Goal: Task Accomplishment & Management: Manage account settings

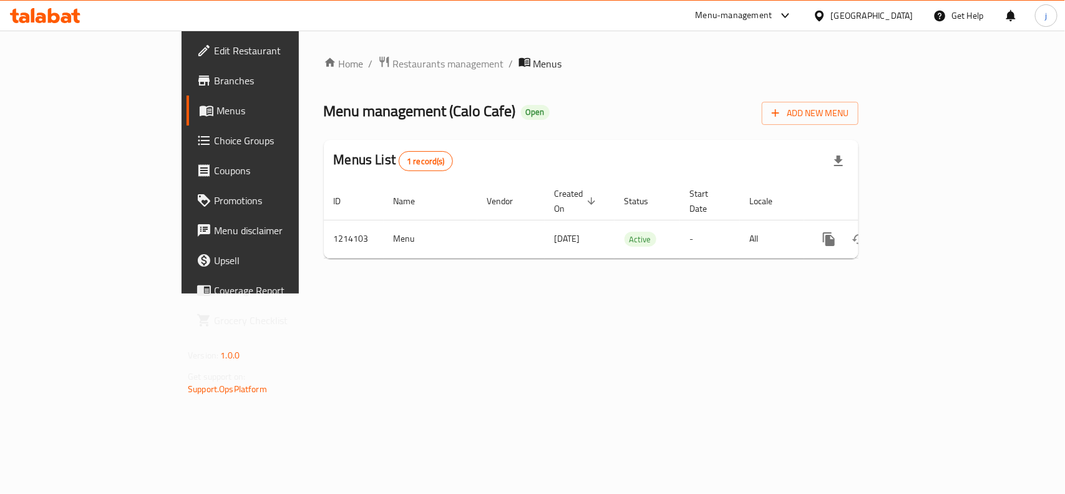
click at [341, 51] on div "Home / Restaurants management / Menus Menu management ( Calo Cafe ) Open Add Ne…" at bounding box center [591, 162] width 585 height 263
click at [393, 57] on span "Restaurants management" at bounding box center [448, 63] width 111 height 15
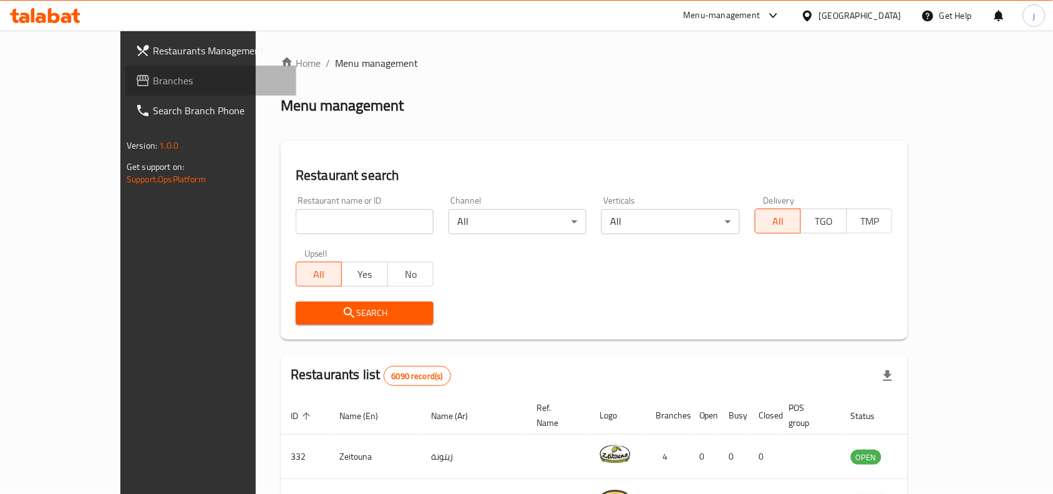
click at [153, 73] on span "Branches" at bounding box center [220, 80] width 134 height 15
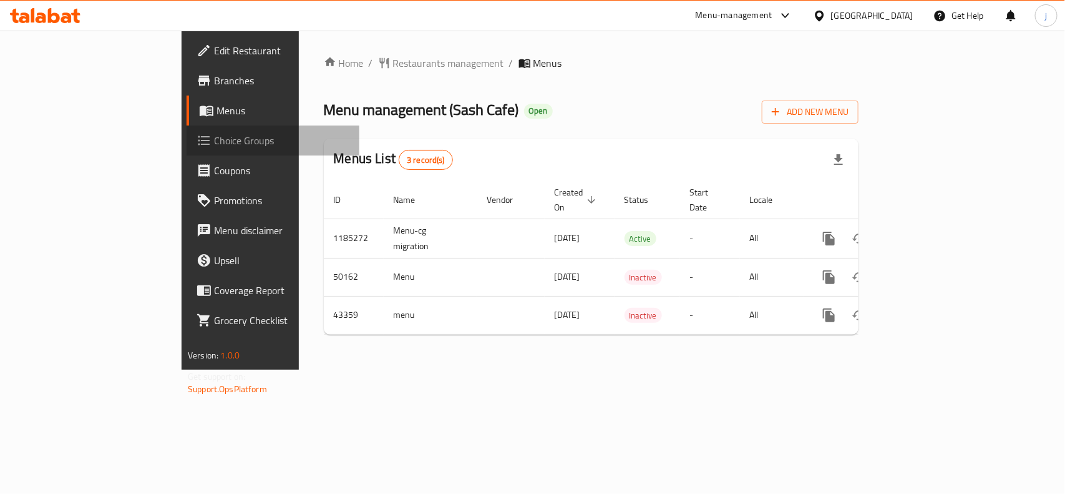
click at [214, 142] on span "Choice Groups" at bounding box center [281, 140] width 135 height 15
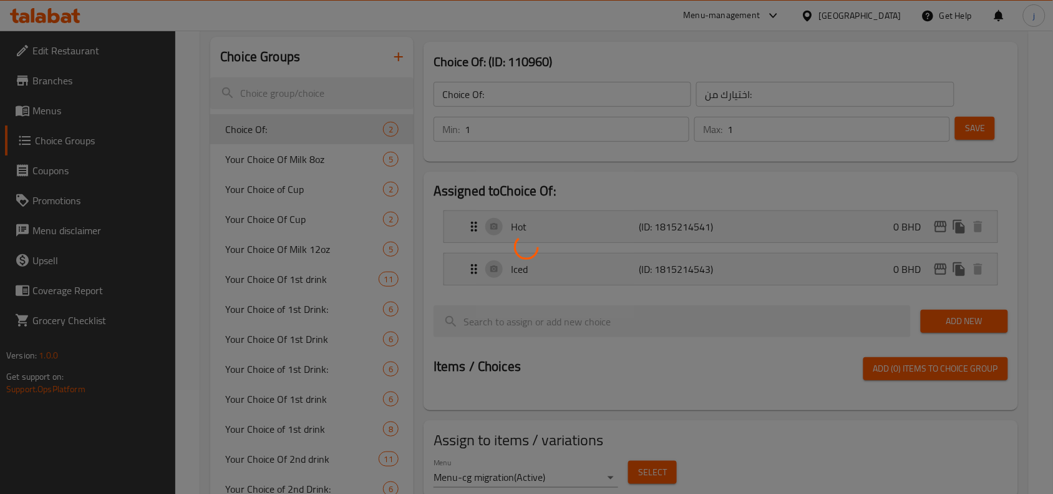
scroll to position [208, 0]
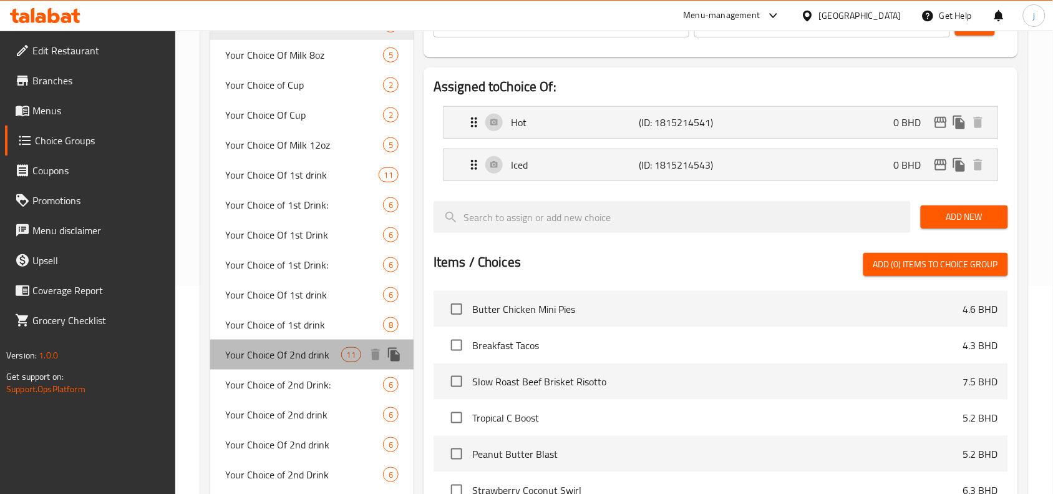
click at [300, 348] on span "Your Choice Of 2nd drink" at bounding box center [282, 354] width 115 height 15
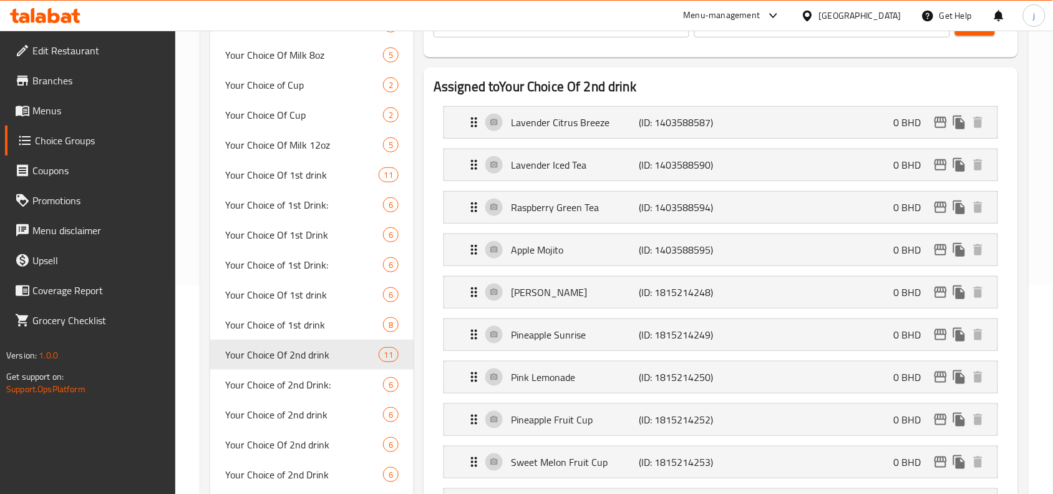
type input "Your Choice Of 2nd drink"
type input "اختيارك من المشروب الثاني"
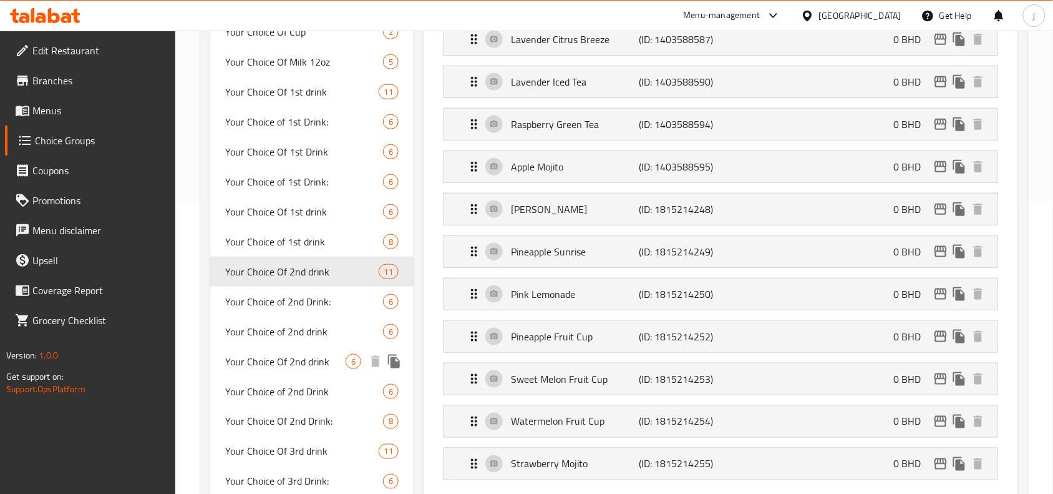
scroll to position [416, 0]
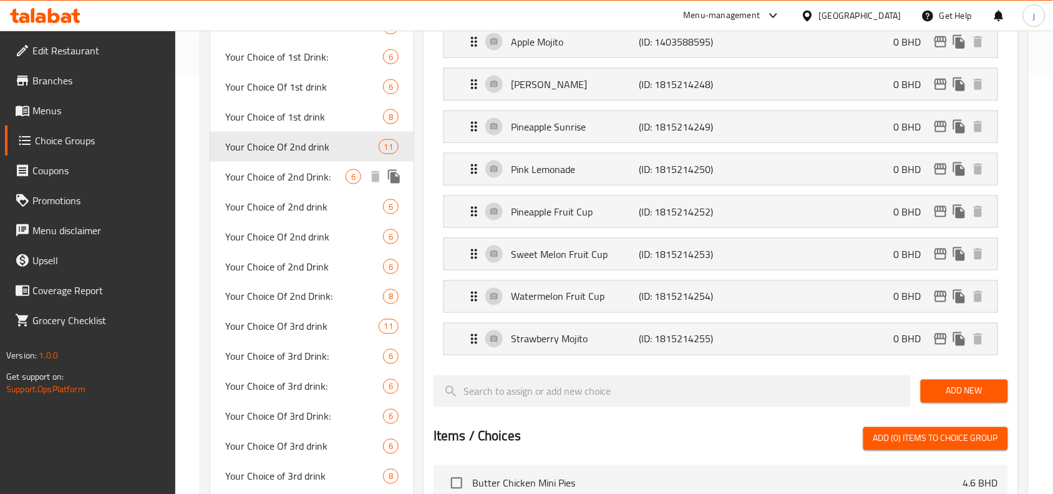
click at [304, 170] on span "Your Choice of 2nd Drink:" at bounding box center [285, 176] width 120 height 15
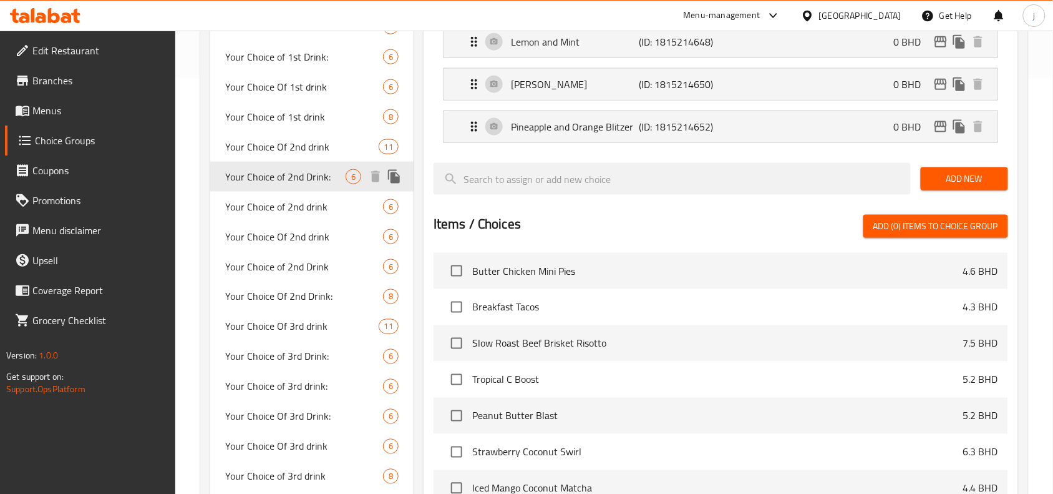
type input "Your Choice of 2nd Drink:"
type input "اختيارك من المشروب الثاني:"
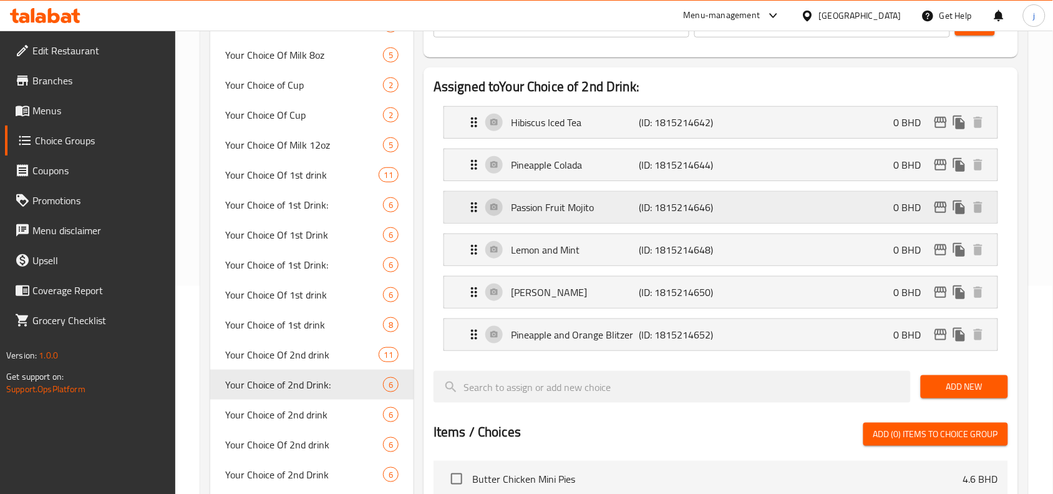
scroll to position [312, 0]
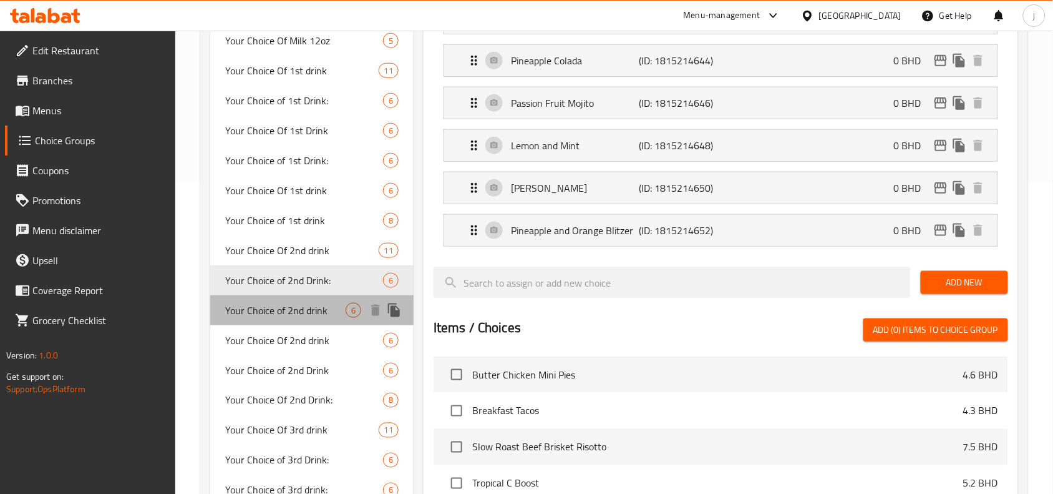
click at [294, 314] on span "Your Choice of 2nd drink" at bounding box center [285, 310] width 120 height 15
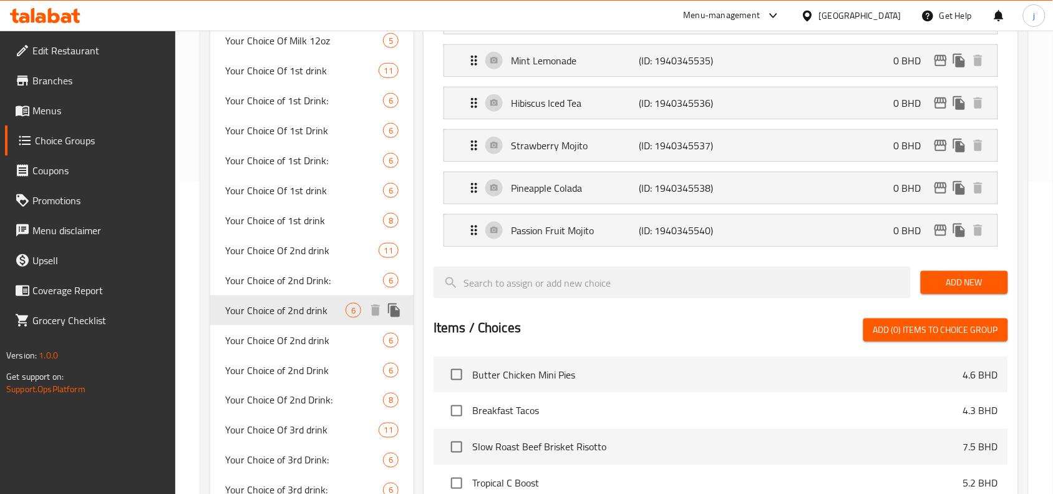
type input "Your Choice of 2nd drink"
type input "اختيارك للمشروب الثاني"
click at [341, 339] on span "Your Choice Of 2nd drink" at bounding box center [285, 340] width 120 height 15
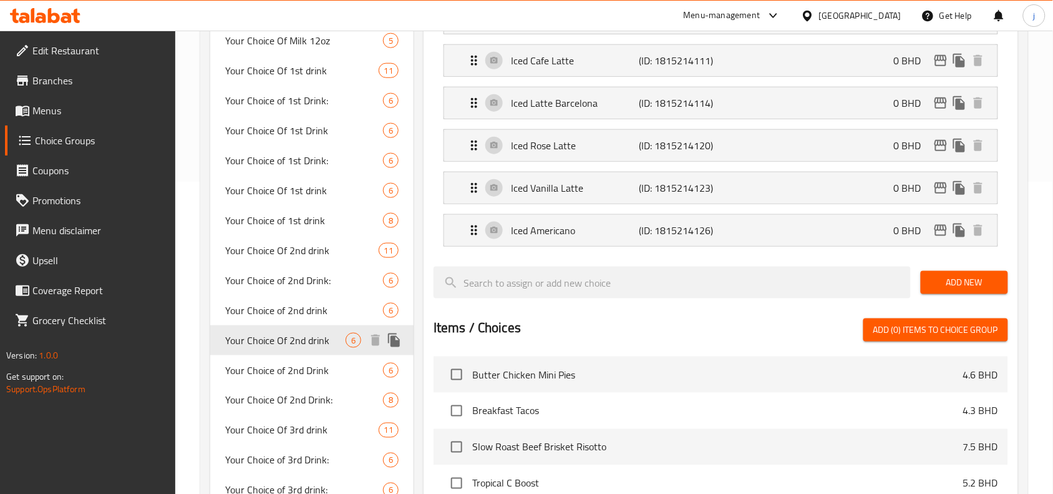
type input "Your Choice Of 2nd drink"
type input "اختيارك من المشروب الثاني"
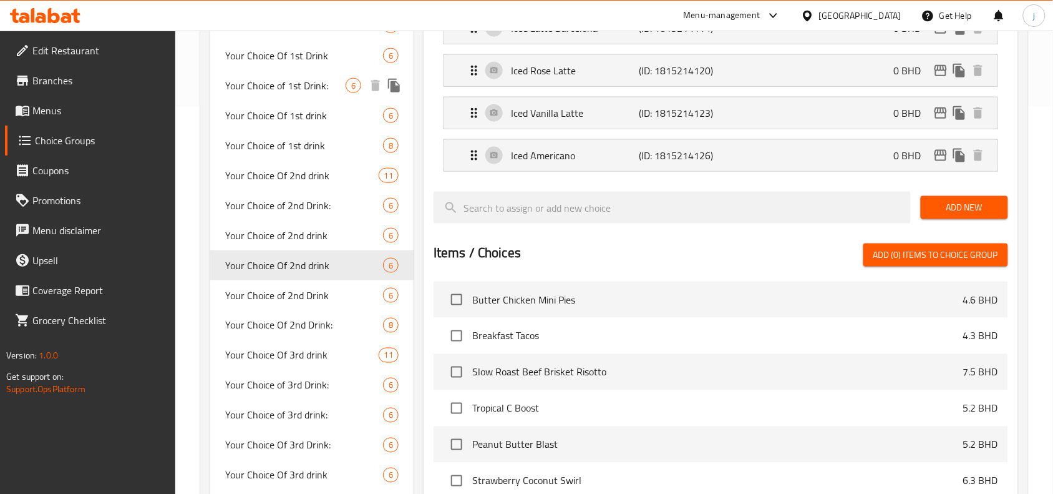
scroll to position [416, 0]
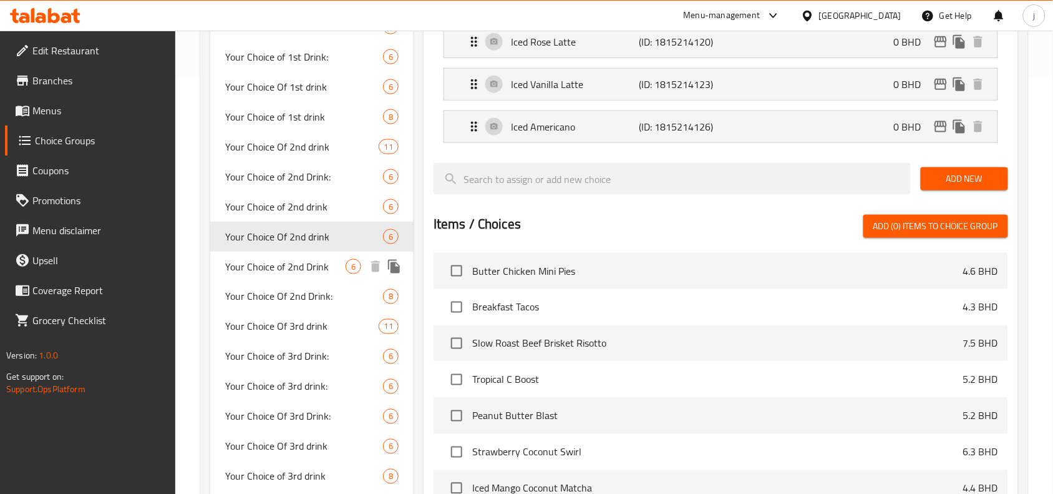
click at [283, 273] on span "Your Choice of 2nd Drink" at bounding box center [285, 266] width 120 height 15
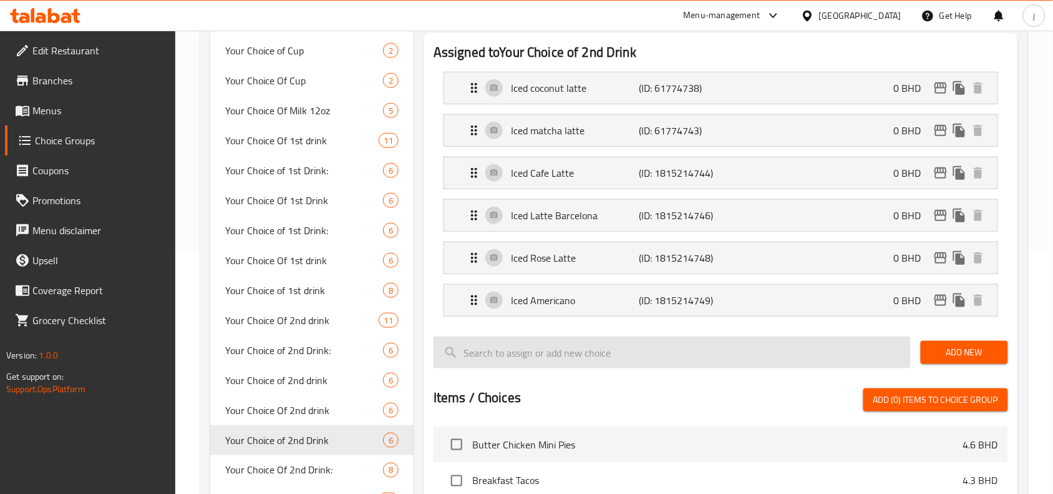
scroll to position [208, 0]
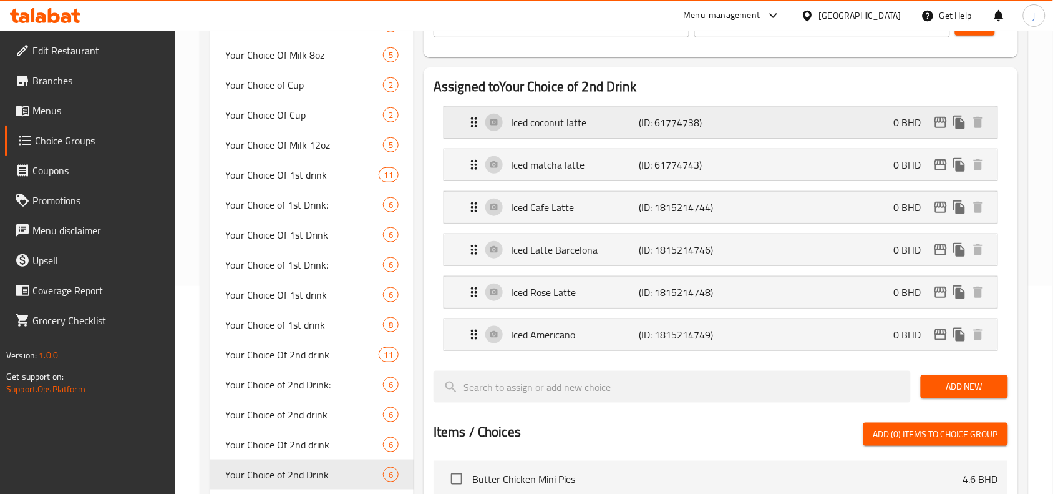
click at [475, 133] on div "Iced coconut latte (ID: 61774738) 0 BHD" at bounding box center [725, 122] width 516 height 31
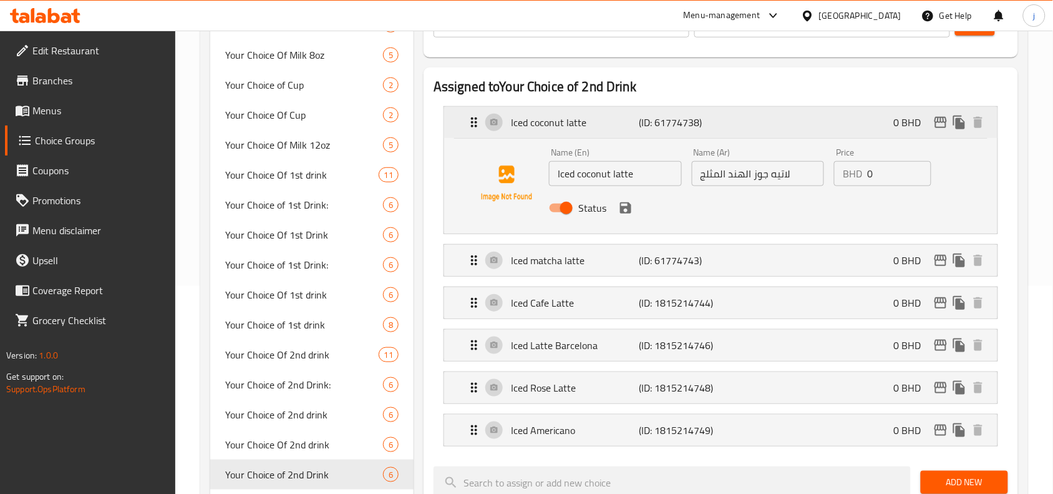
click at [475, 133] on div "Iced coconut latte (ID: 61774738) 0 BHD" at bounding box center [725, 122] width 516 height 31
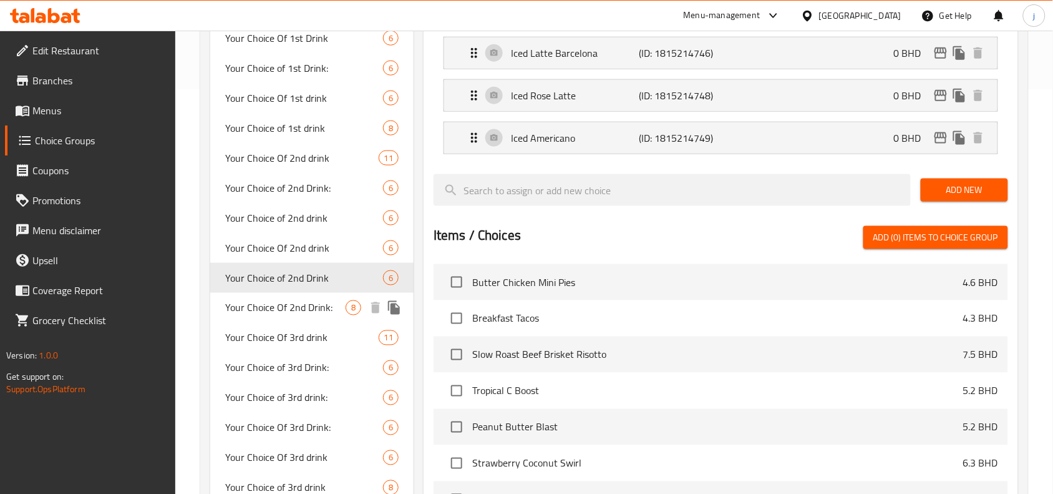
scroll to position [416, 0]
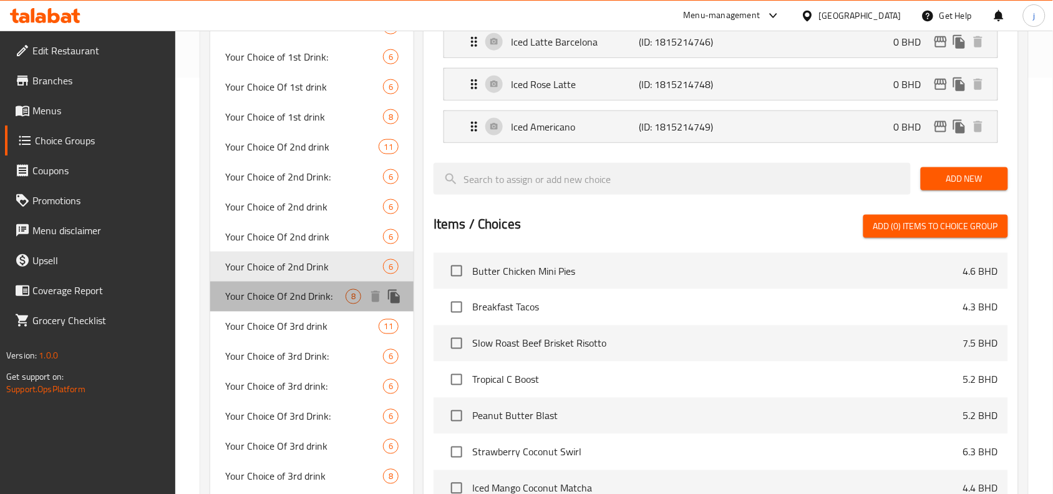
click at [296, 297] on span "Your Choice Of 2nd Drink:" at bounding box center [285, 296] width 120 height 15
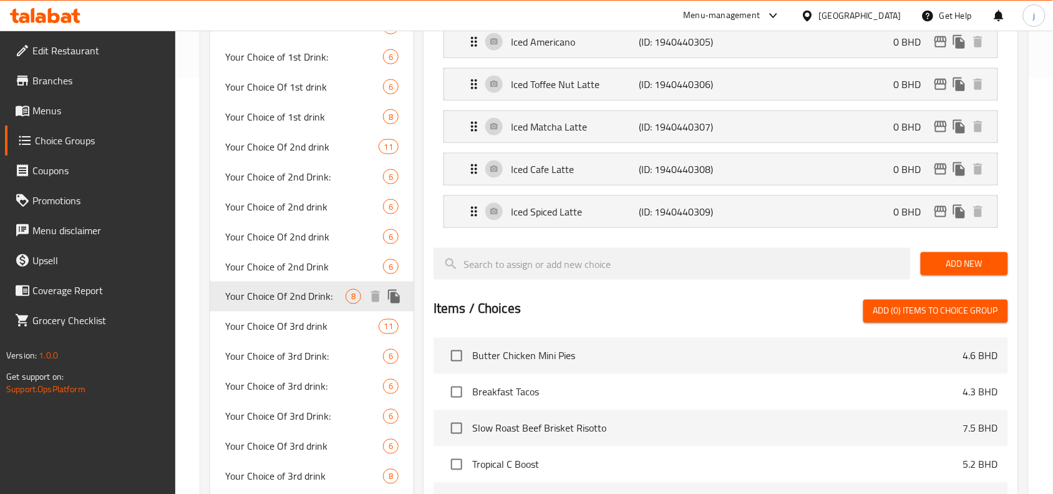
type input "Your Choice Of 2nd Drink:"
type input "اختيارك من المشروب الثاني:"
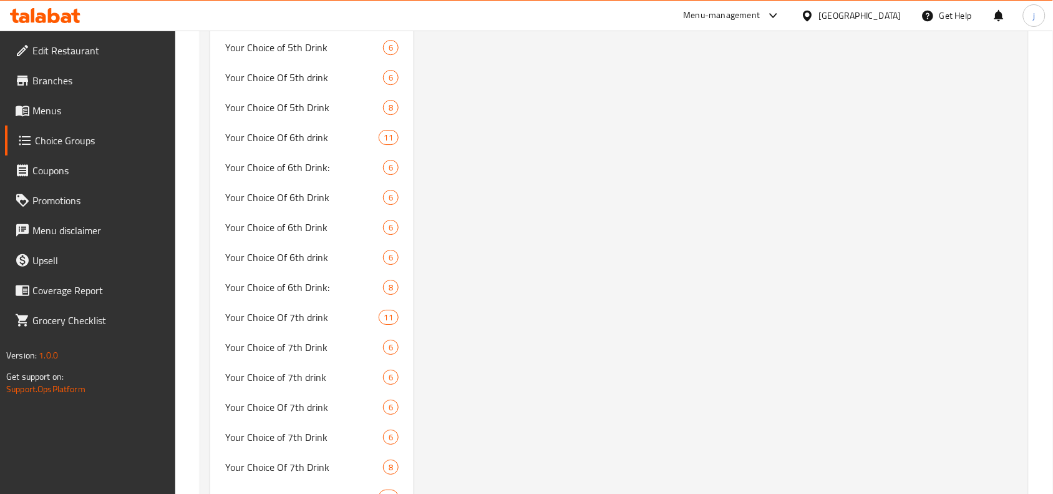
scroll to position [1040, 0]
